Goal: Transaction & Acquisition: Purchase product/service

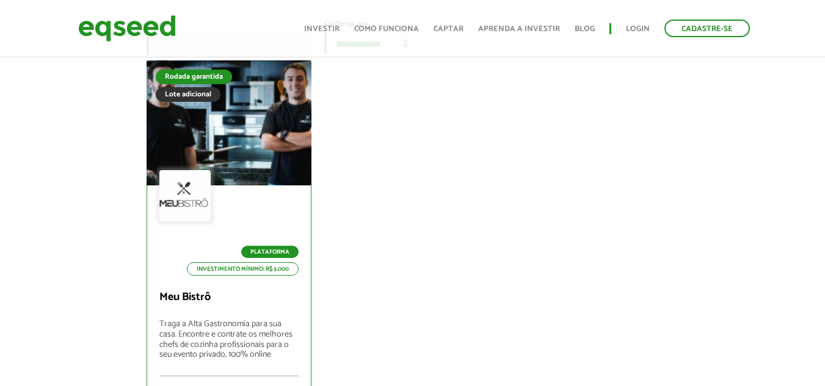
scroll to position [122, 0]
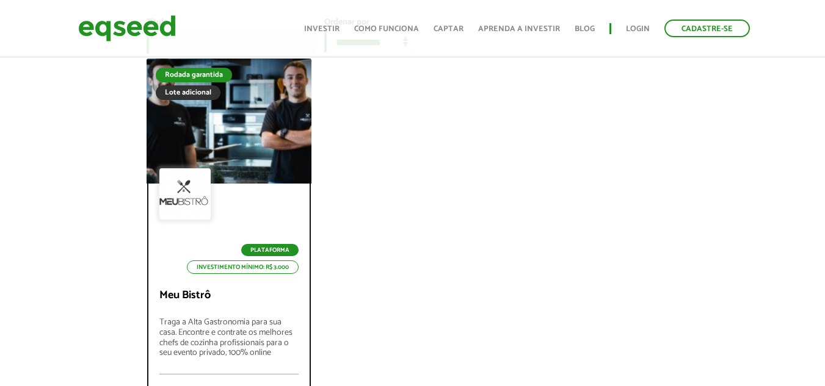
click at [260, 172] on div at bounding box center [229, 121] width 198 height 150
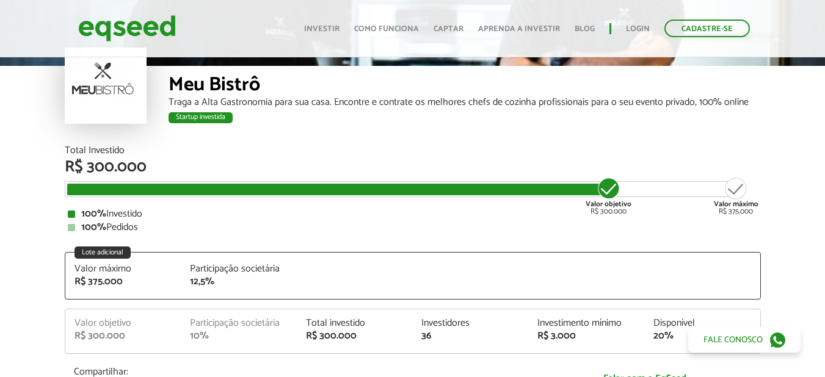
scroll to position [41, 0]
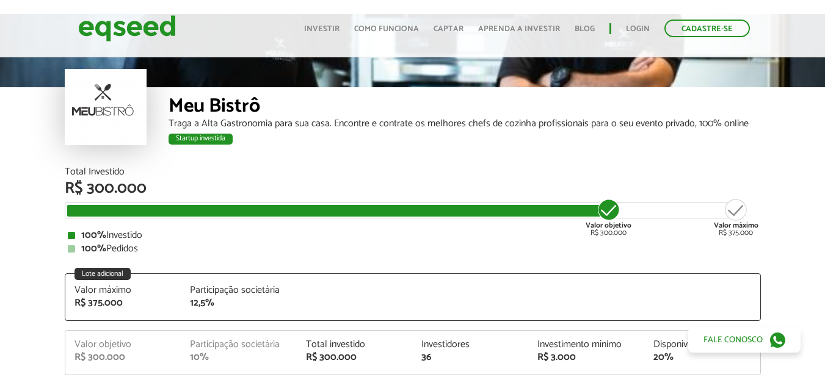
click at [197, 138] on div "Startup investida" at bounding box center [200, 139] width 64 height 11
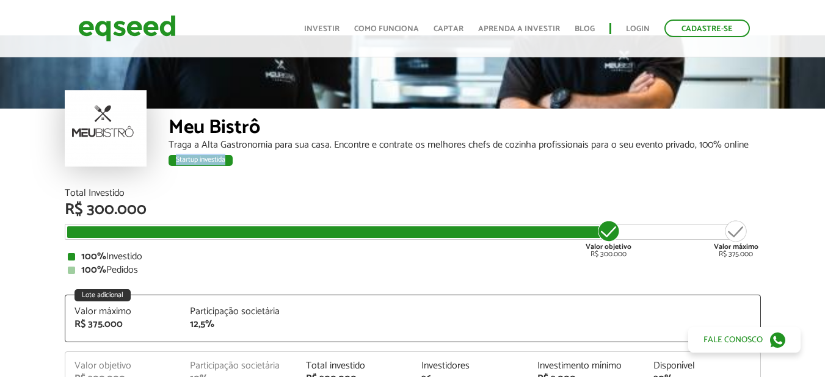
scroll to position [0, 0]
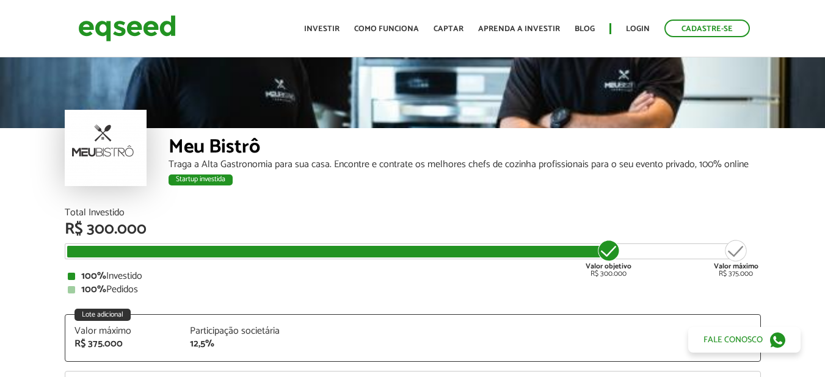
click at [206, 152] on div "Meu Bistrô" at bounding box center [464, 148] width 592 height 23
